Goal: Transaction & Acquisition: Download file/media

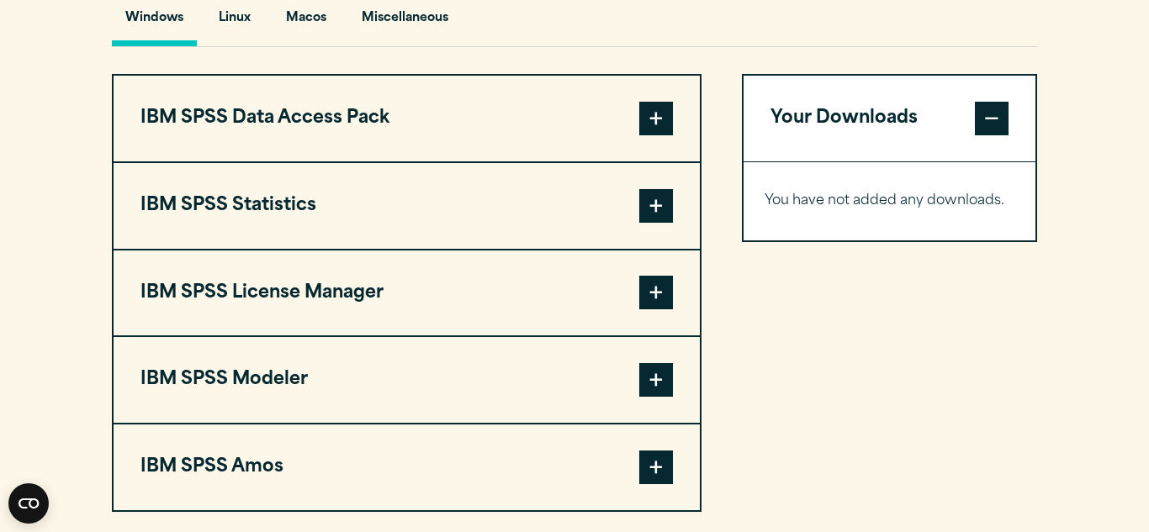
scroll to position [1267, 0]
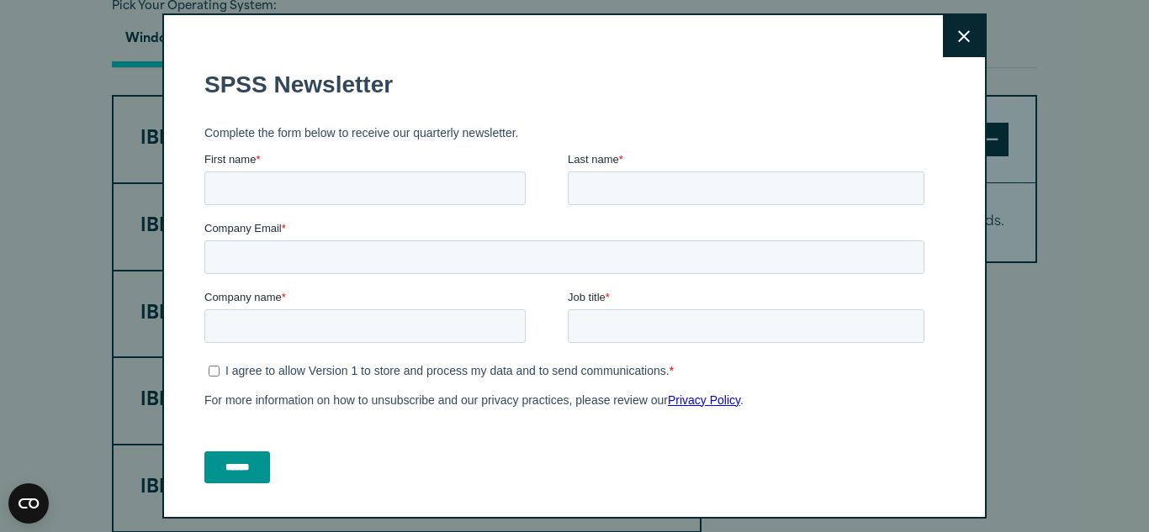
click at [952, 43] on button "Close" at bounding box center [964, 36] width 42 height 42
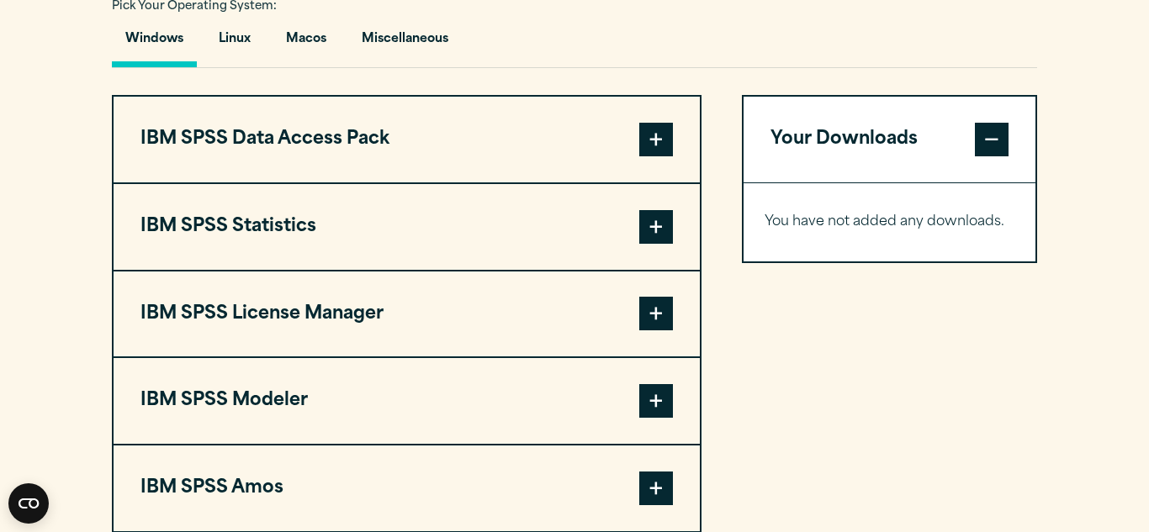
click at [659, 230] on span at bounding box center [656, 227] width 34 height 34
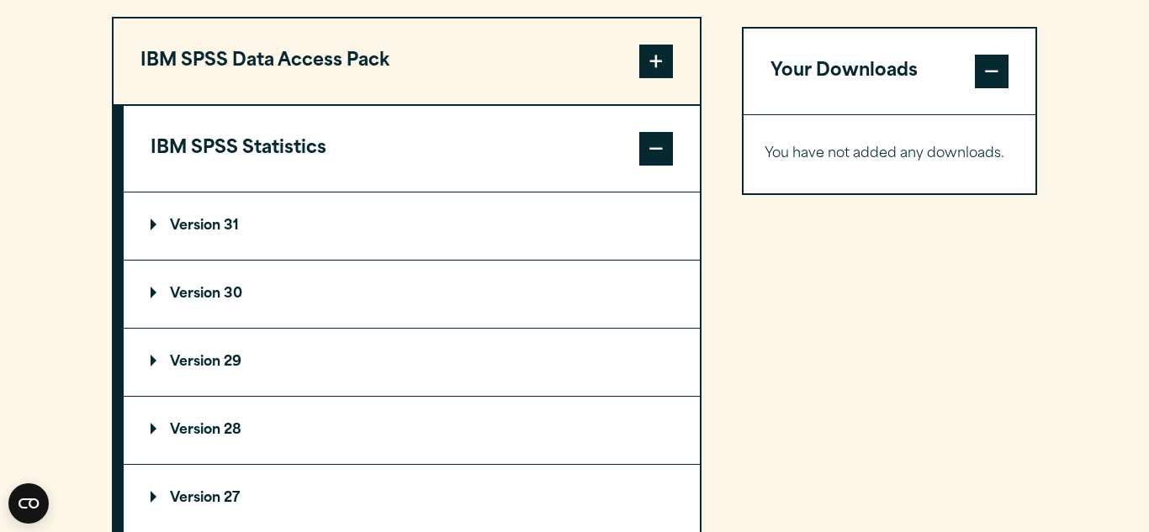
scroll to position [1362, 0]
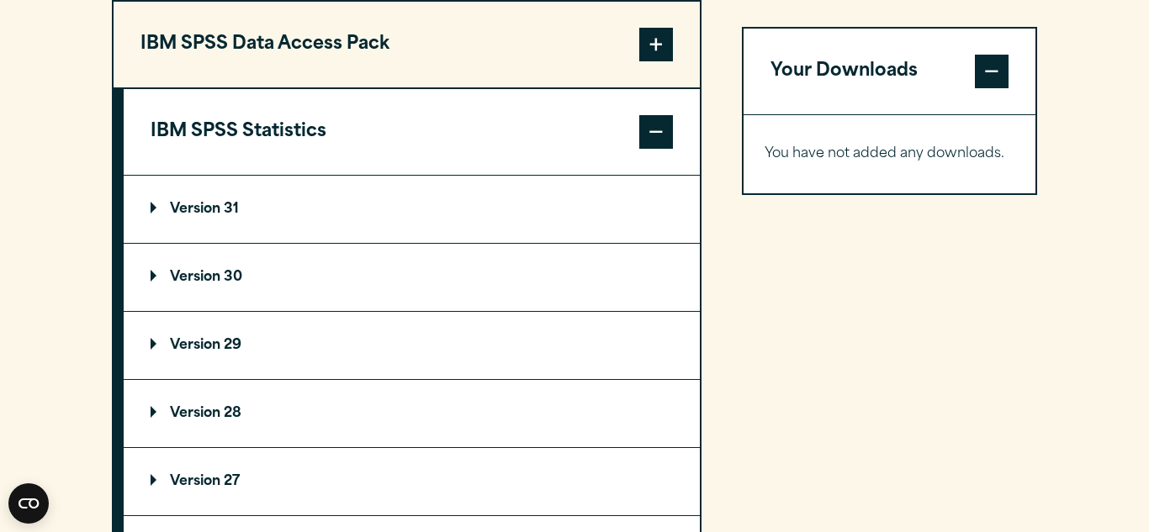
click at [336, 205] on summary "Version 31" at bounding box center [412, 209] width 576 height 67
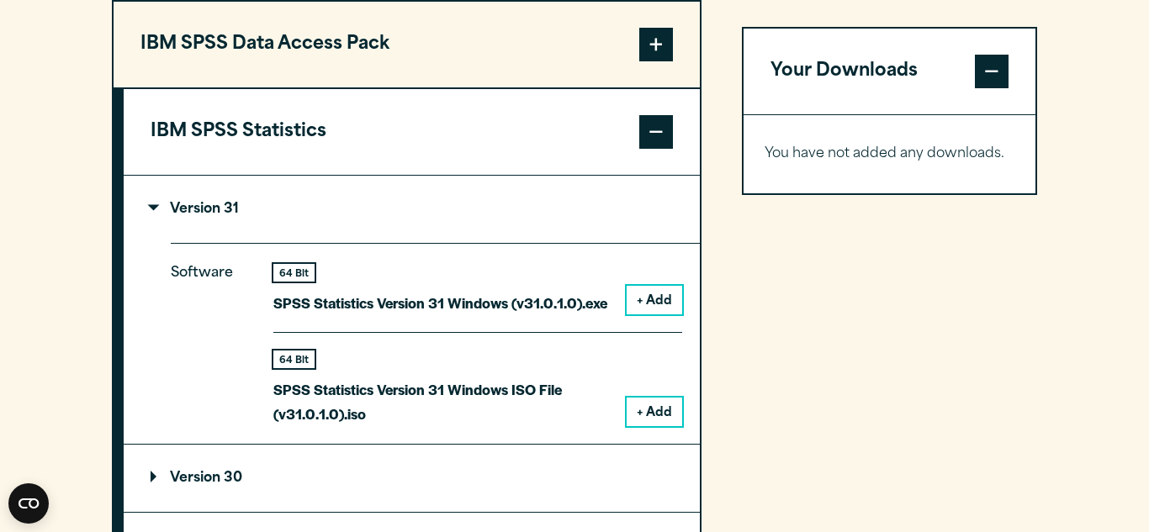
click at [643, 310] on button "+ Add" at bounding box center [655, 300] width 56 height 29
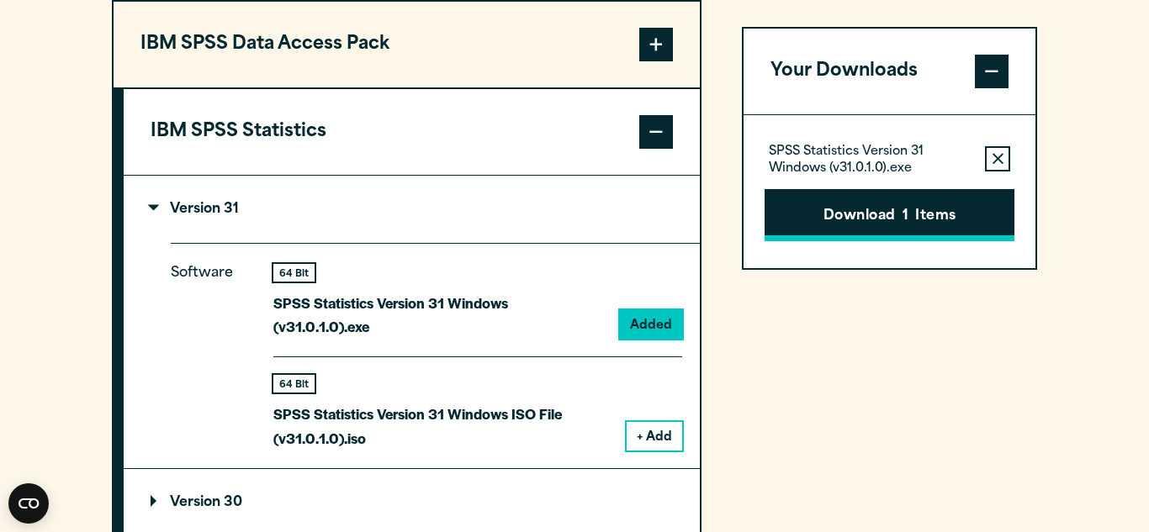
click at [915, 220] on button "Download 1 Items" at bounding box center [889, 215] width 250 height 52
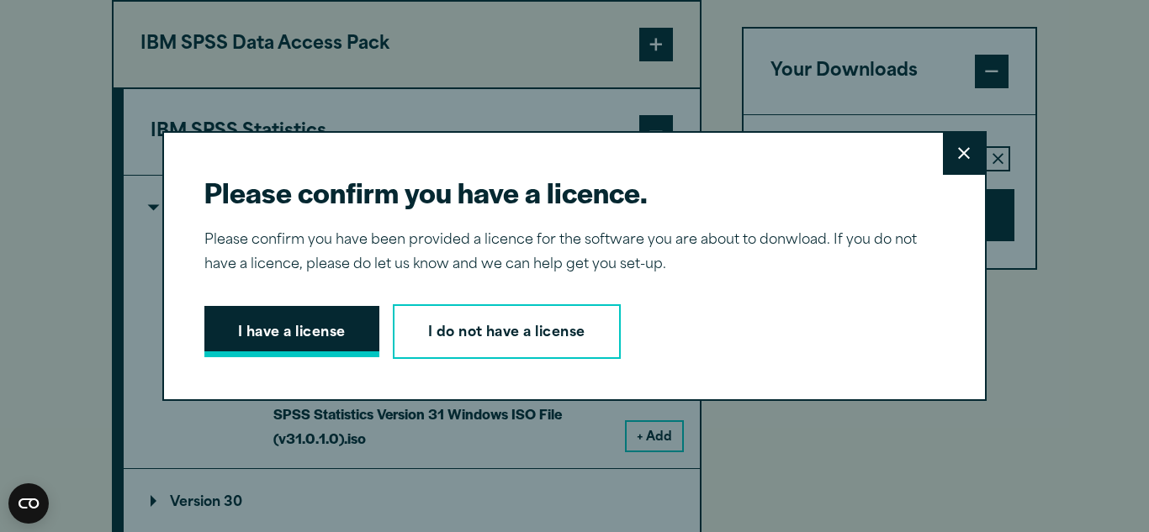
click at [346, 330] on button "I have a license" at bounding box center [291, 332] width 175 height 52
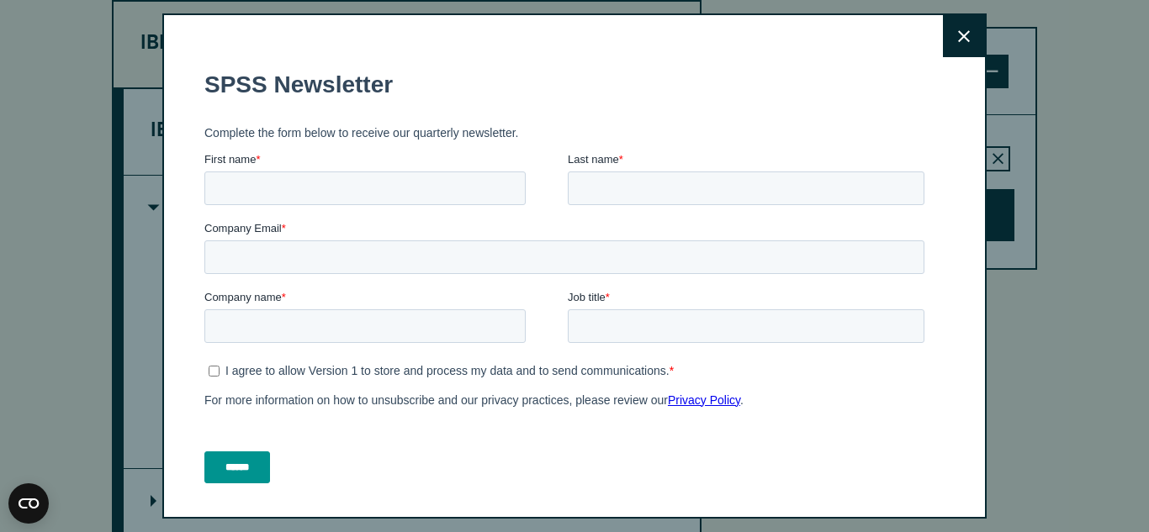
click at [965, 45] on button "Close" at bounding box center [964, 36] width 42 height 42
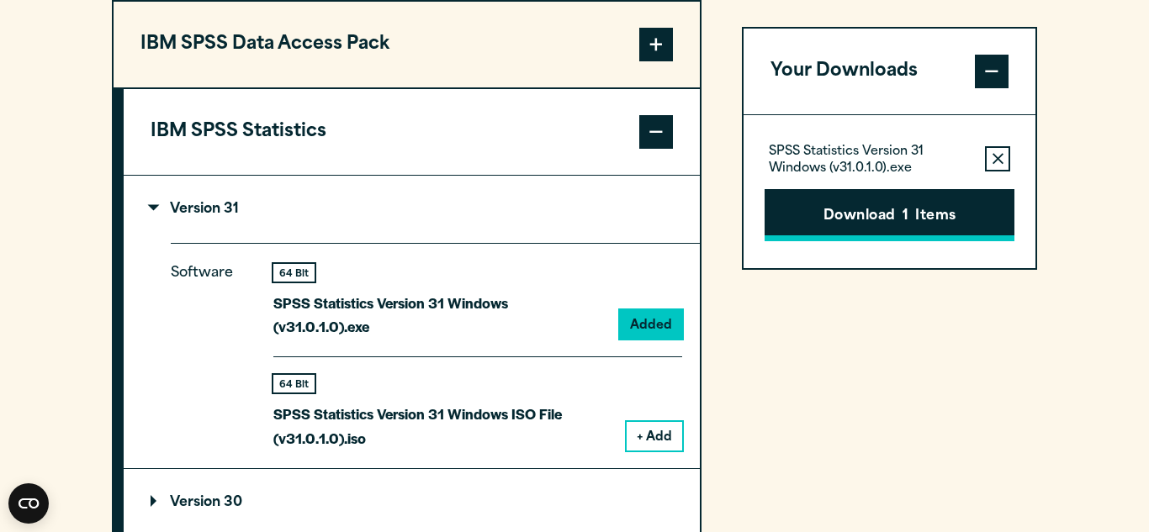
click at [922, 217] on button "Download 1 Items" at bounding box center [889, 215] width 250 height 52
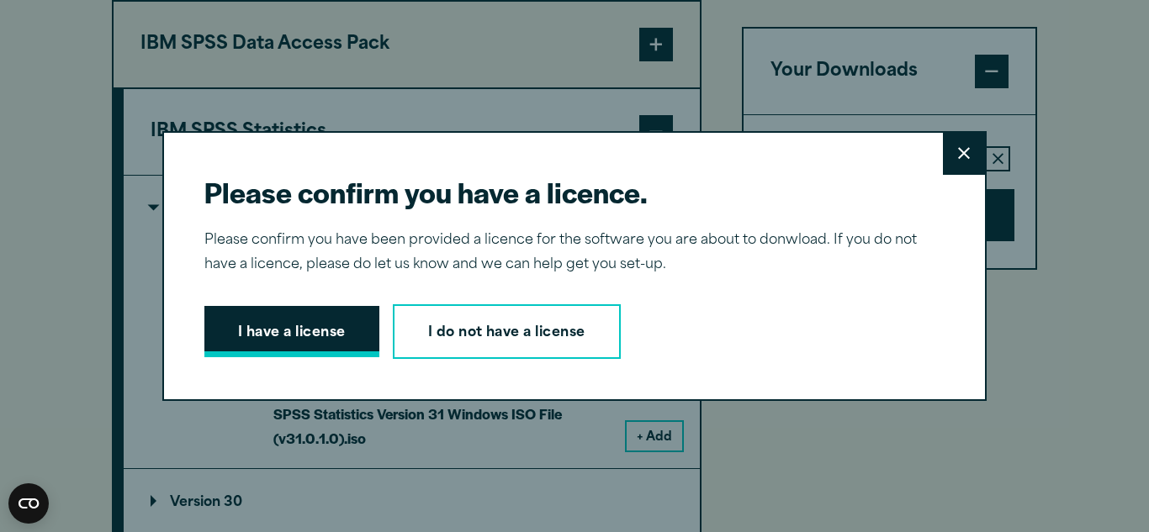
click at [341, 339] on button "I have a license" at bounding box center [291, 332] width 175 height 52
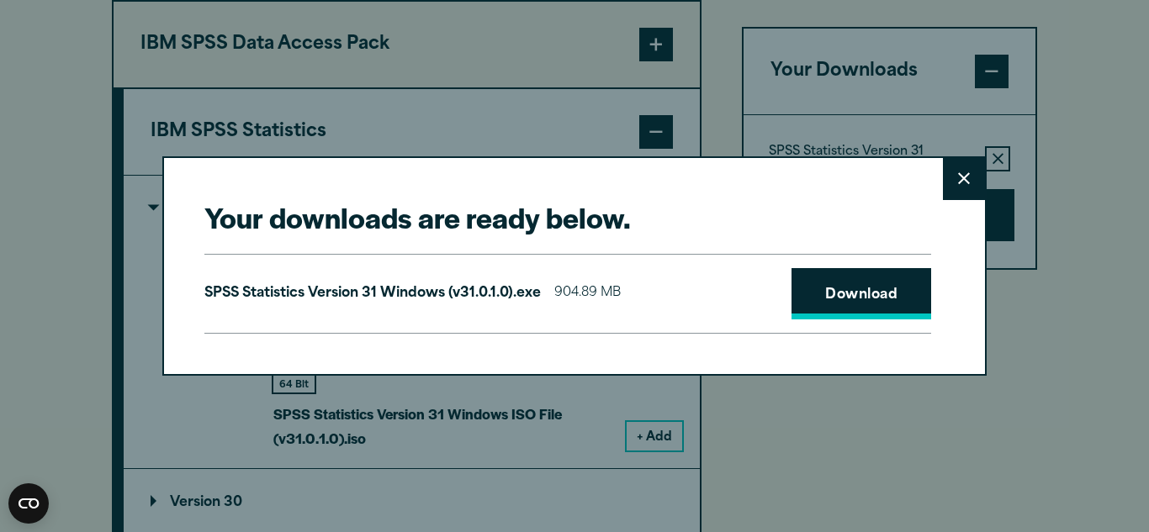
click at [832, 274] on link "Download" at bounding box center [861, 294] width 140 height 52
click at [952, 196] on button "Close" at bounding box center [964, 179] width 42 height 42
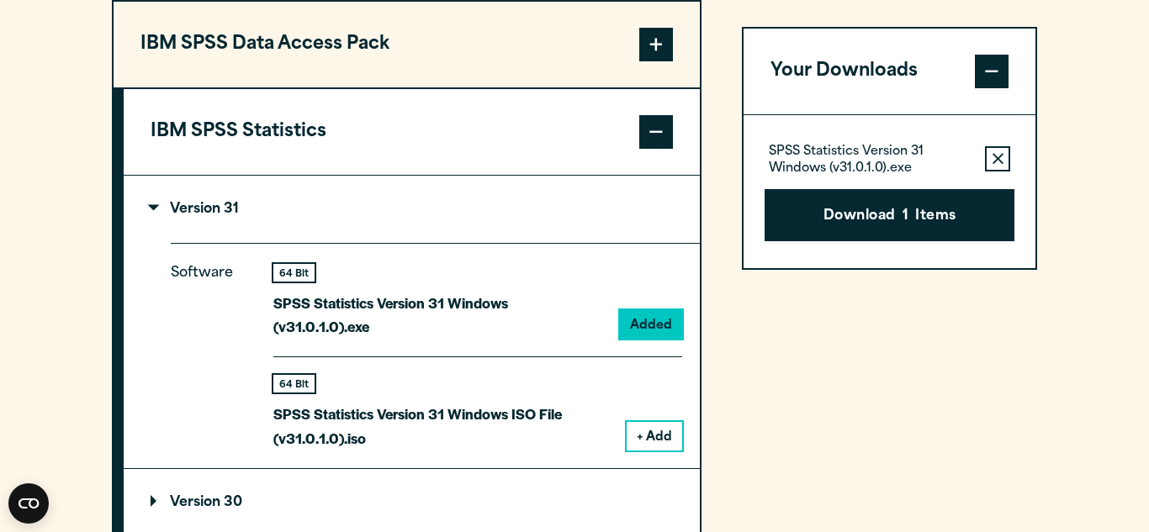
click at [653, 422] on button "+ Add" at bounding box center [655, 436] width 56 height 29
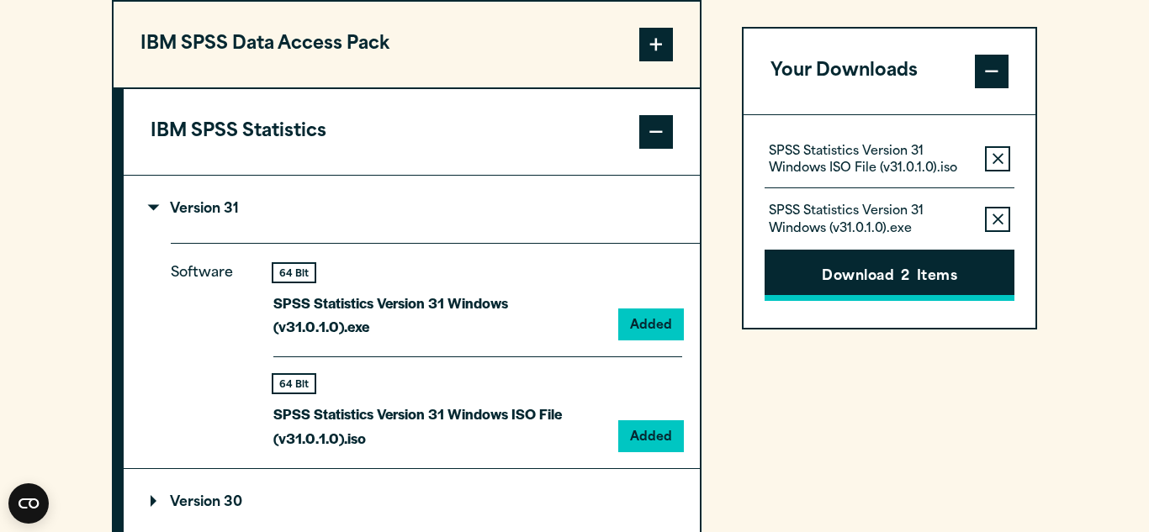
click at [896, 280] on button "Download 2 Items" at bounding box center [889, 276] width 250 height 52
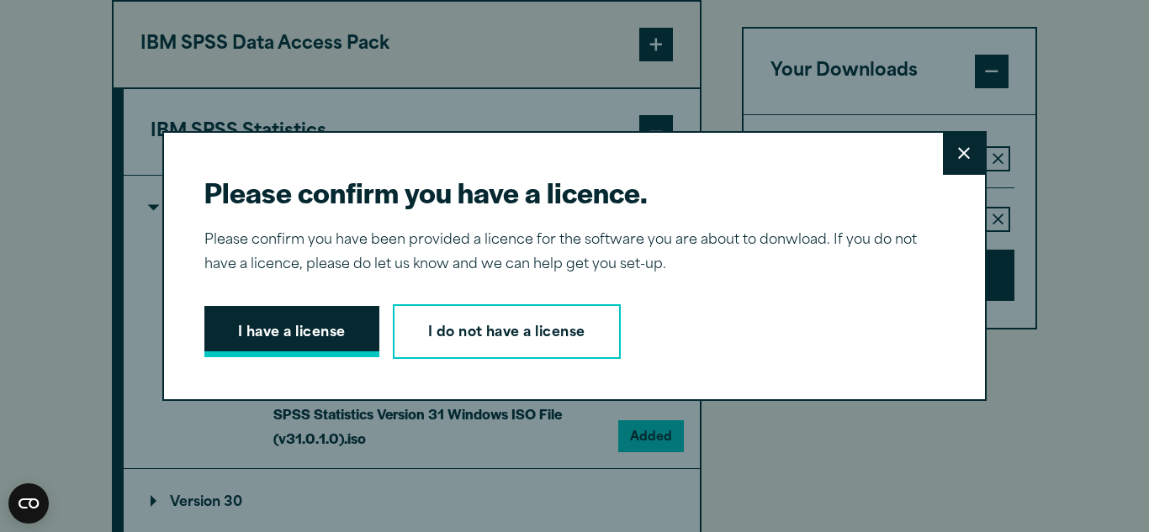
click at [240, 322] on button "I have a license" at bounding box center [291, 332] width 175 height 52
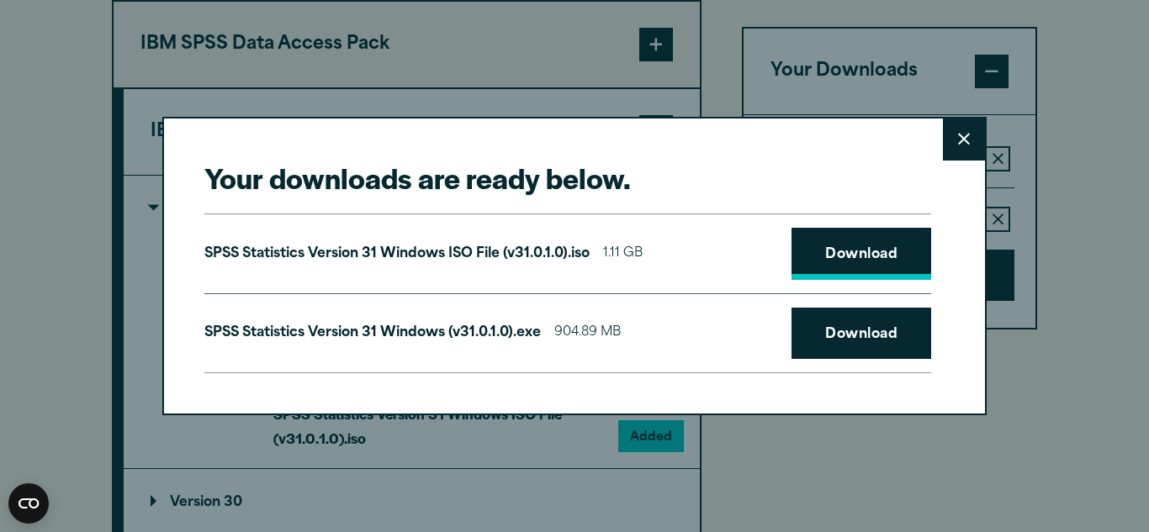
click at [874, 265] on link "Download" at bounding box center [861, 254] width 140 height 52
click at [958, 133] on icon at bounding box center [964, 139] width 12 height 13
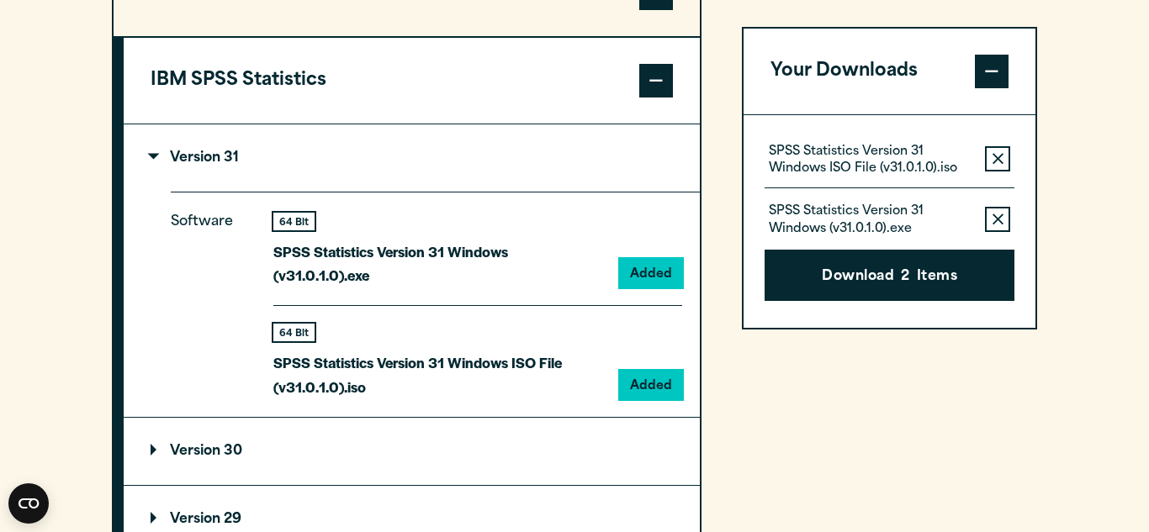
scroll to position [1408, 0]
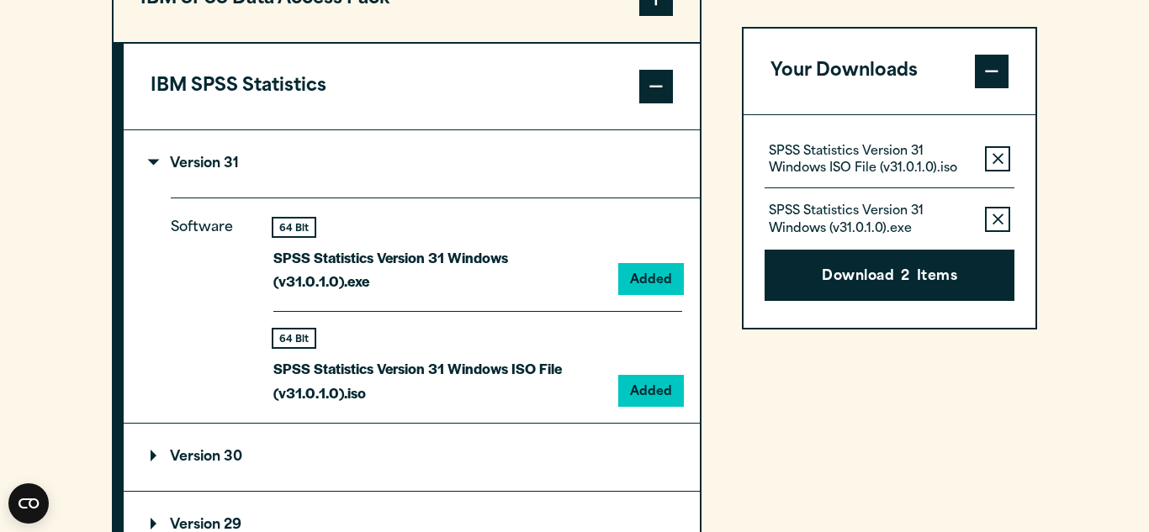
click at [577, 436] on summary "Version 30" at bounding box center [412, 457] width 576 height 67
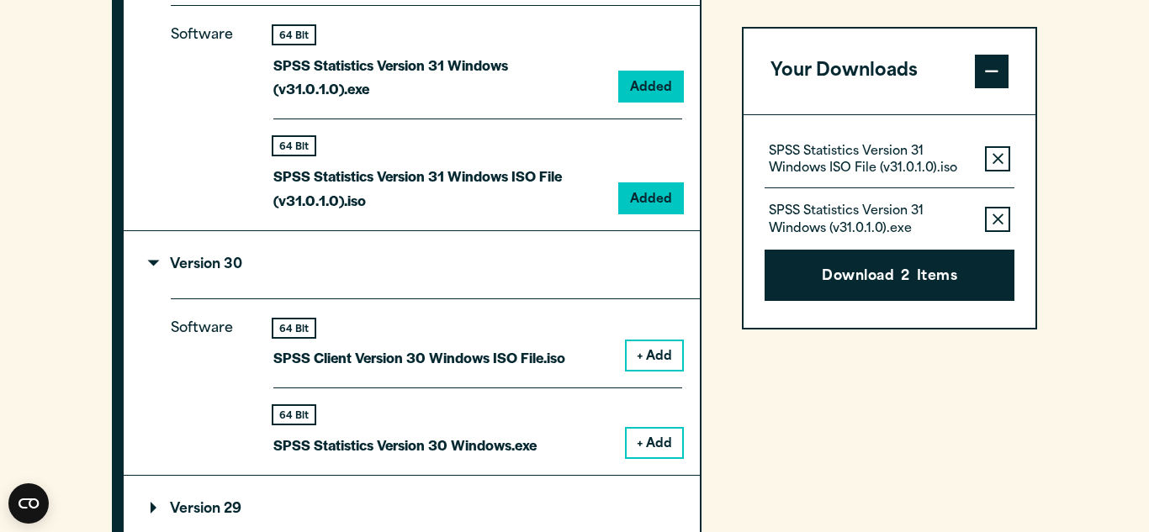
scroll to position [1601, 0]
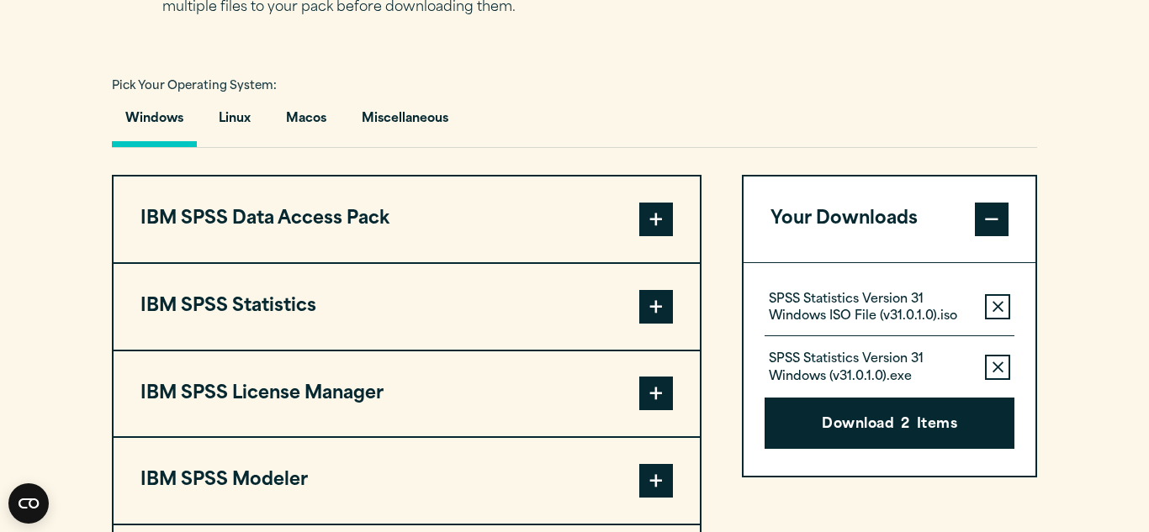
scroll to position [1173, 0]
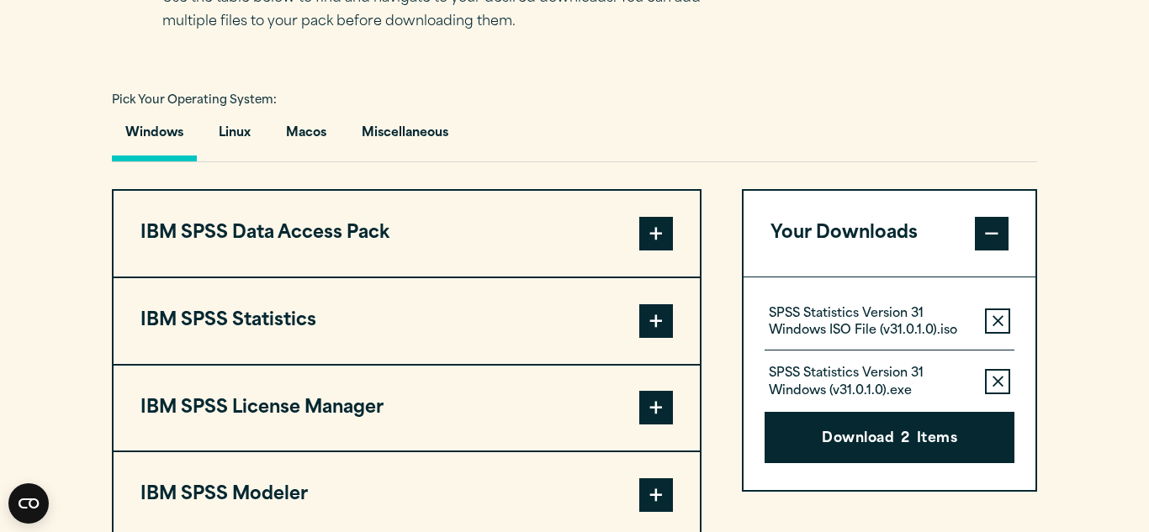
click at [600, 323] on button "IBM SPSS Statistics" at bounding box center [407, 321] width 586 height 86
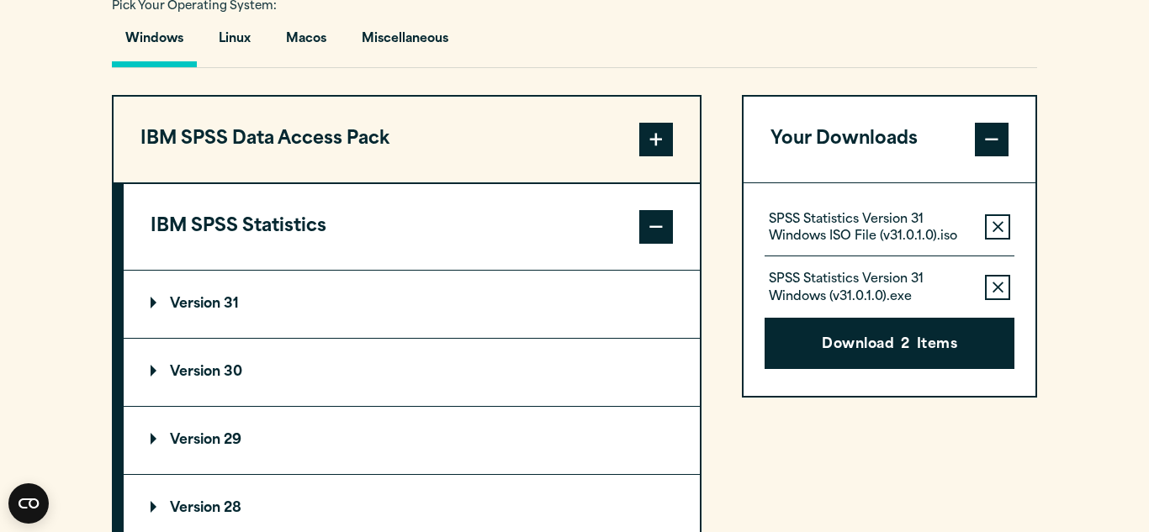
scroll to position [1265, 0]
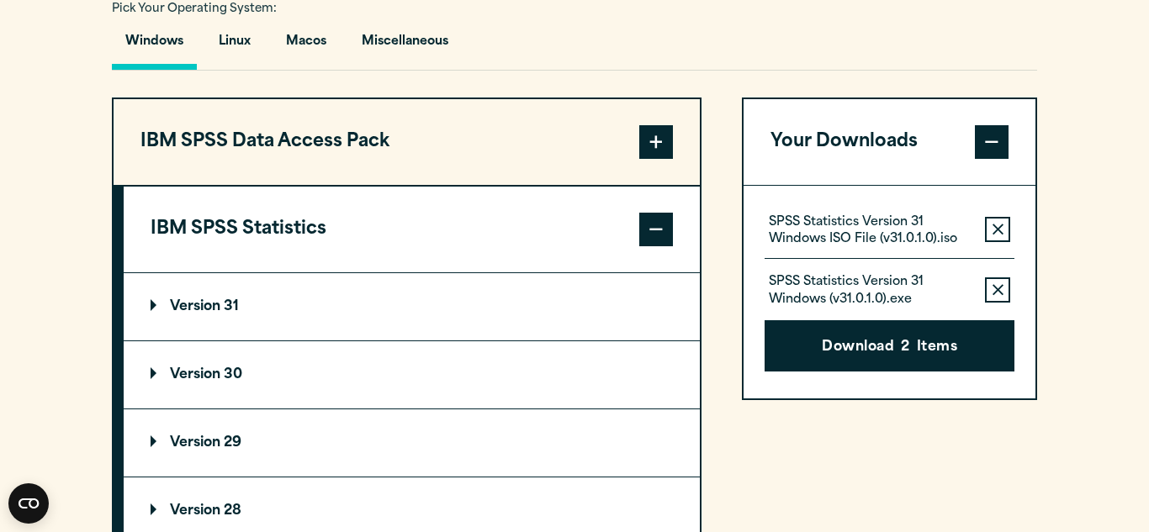
click at [499, 267] on button "IBM SPSS Statistics" at bounding box center [412, 230] width 576 height 86
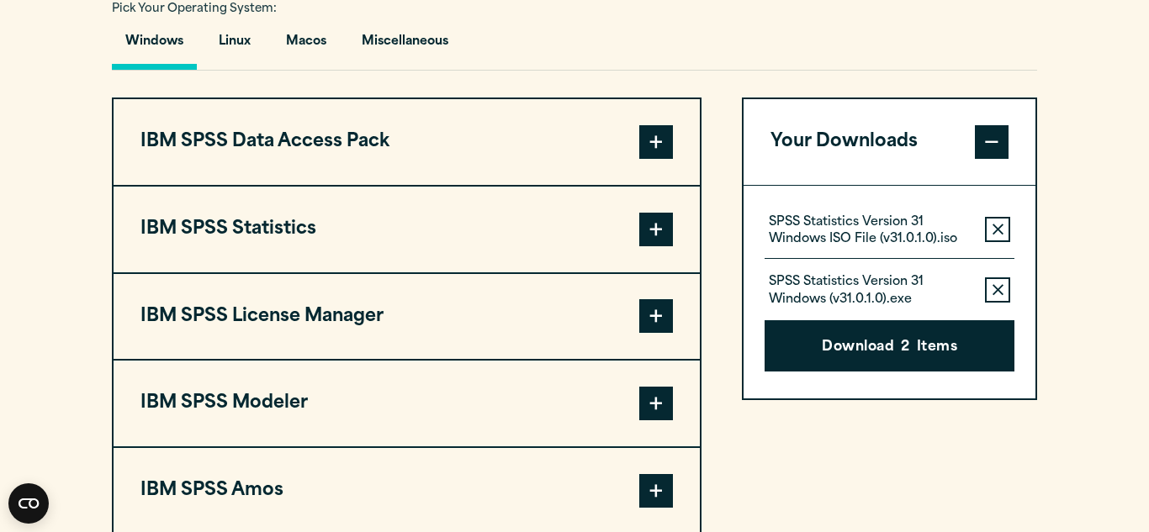
click at [454, 205] on button "IBM SPSS Statistics" at bounding box center [407, 230] width 586 height 86
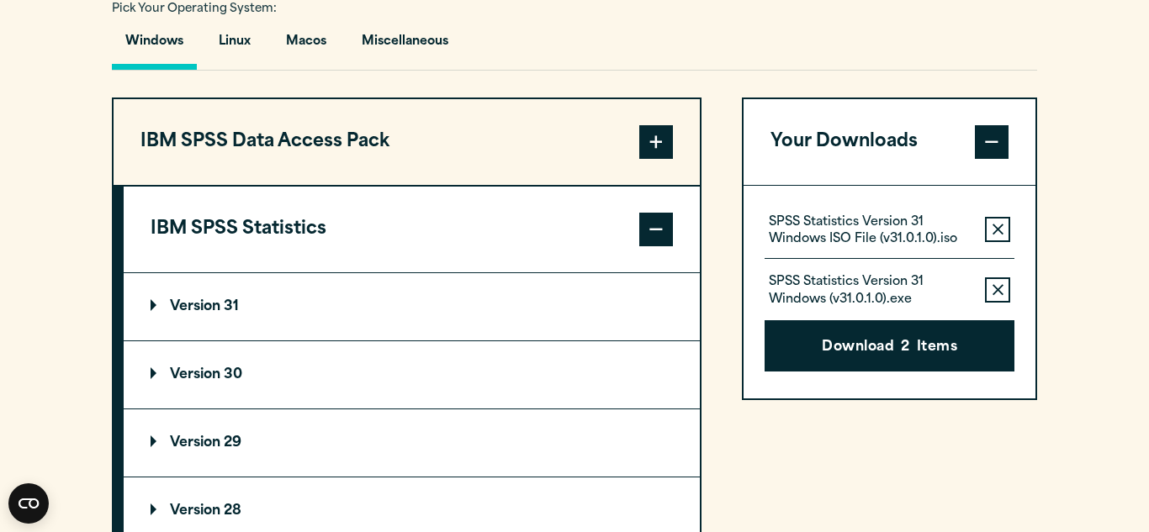
click at [158, 313] on summary "Version 31" at bounding box center [412, 306] width 576 height 67
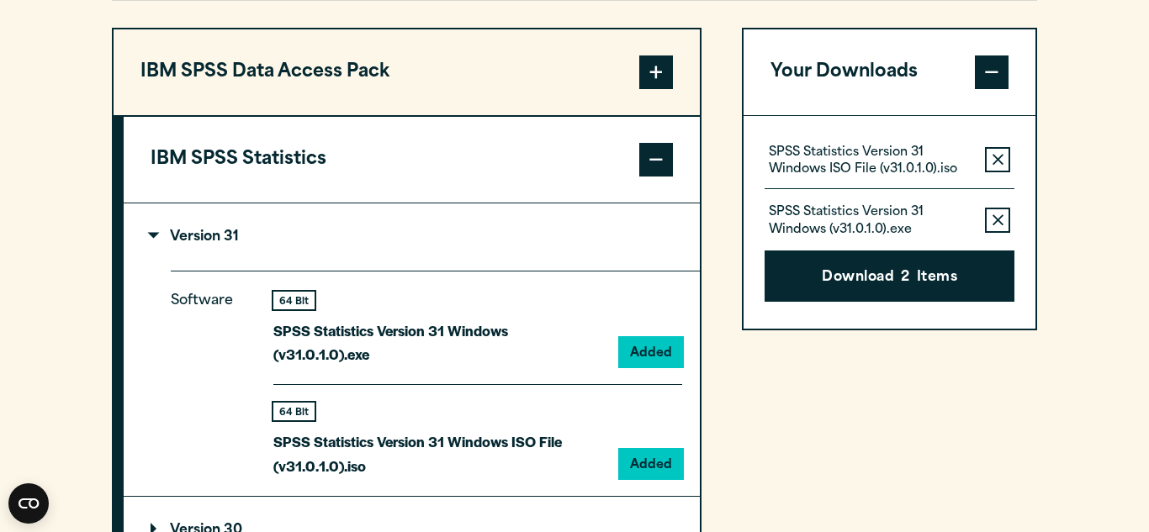
scroll to position [1336, 0]
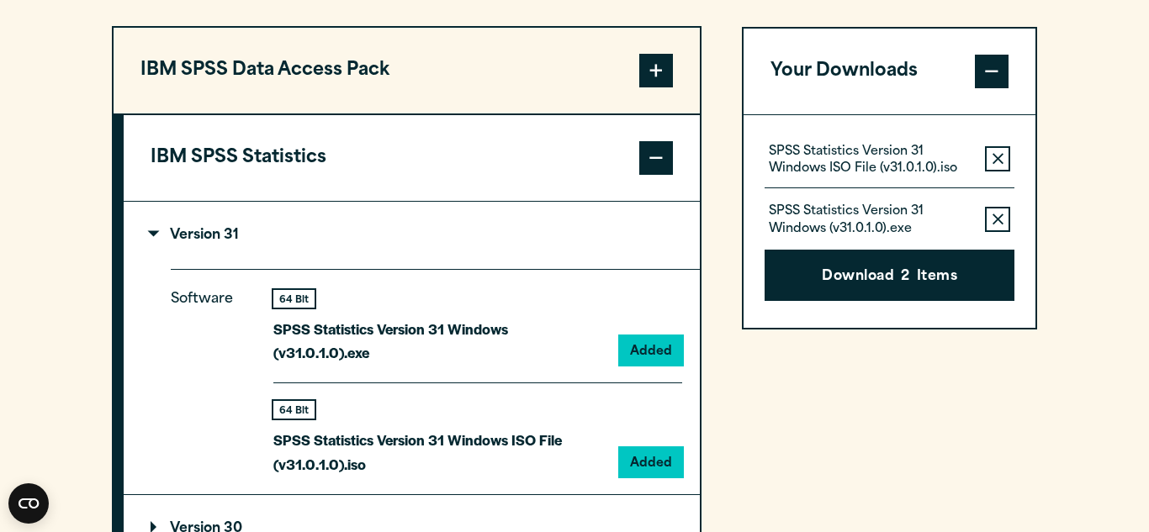
click at [398, 322] on p "SPSS Statistics Version 31 Windows (v31.0.1.0).exe" at bounding box center [439, 341] width 333 height 49
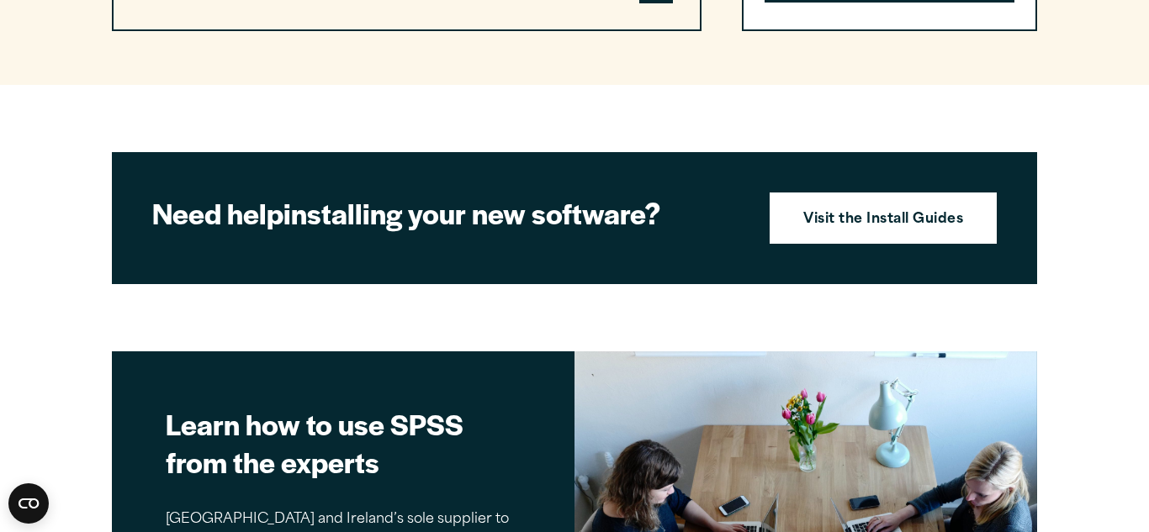
scroll to position [2404, 0]
click at [878, 213] on link "Visit the Install Guides" at bounding box center [883, 219] width 227 height 52
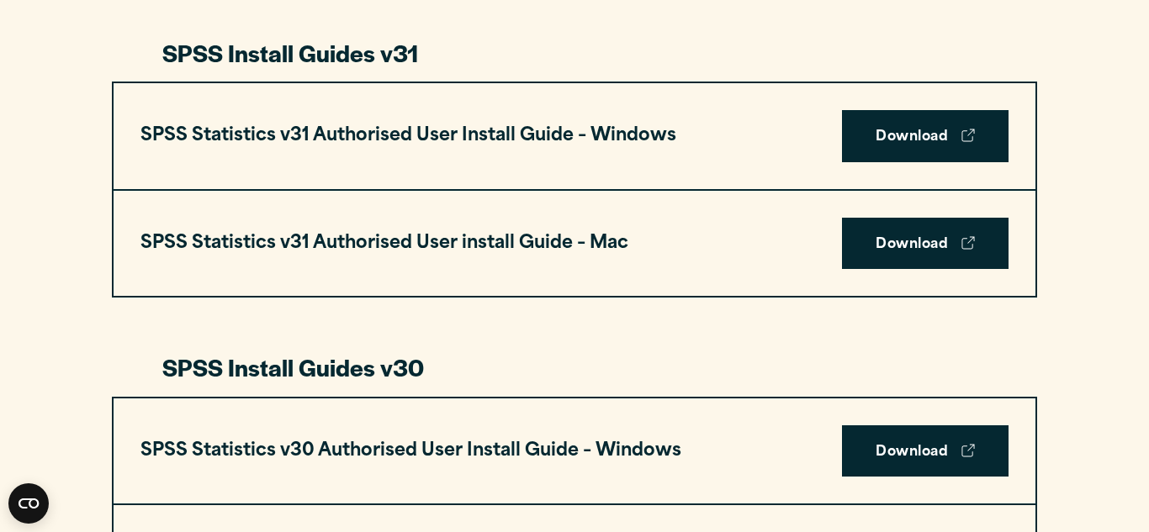
scroll to position [898, 0]
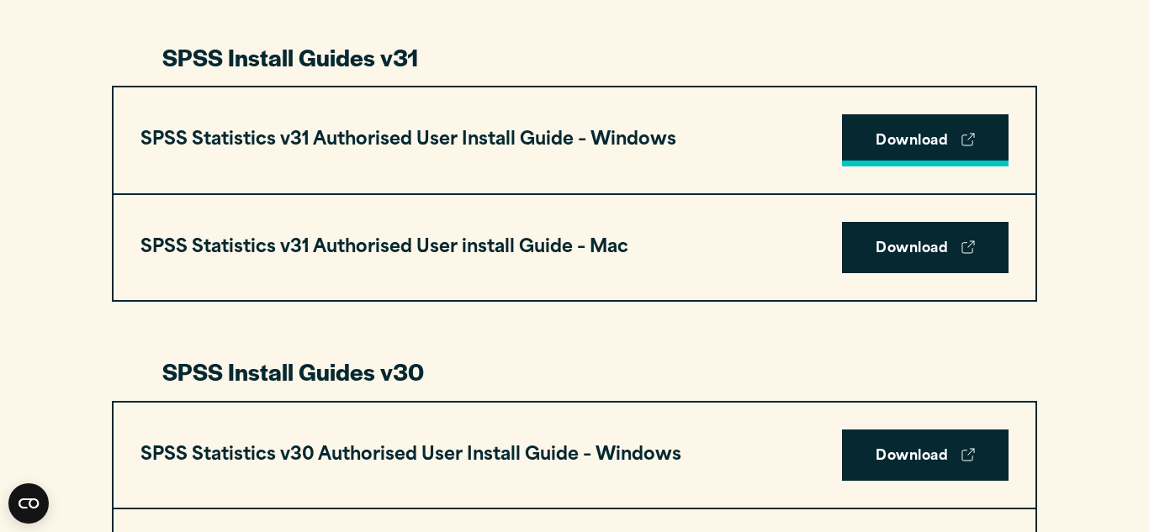
click at [928, 130] on link "Download" at bounding box center [925, 140] width 167 height 52
